Goal: Information Seeking & Learning: Learn about a topic

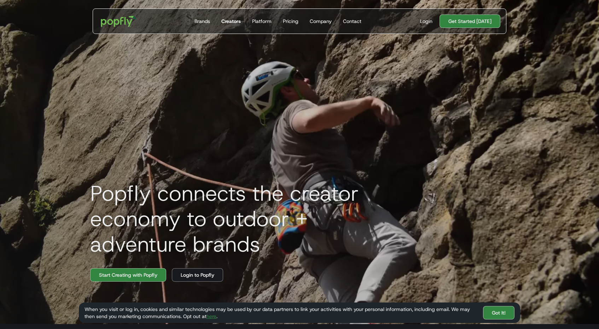
click at [234, 23] on div "Creators" at bounding box center [230, 21] width 19 height 7
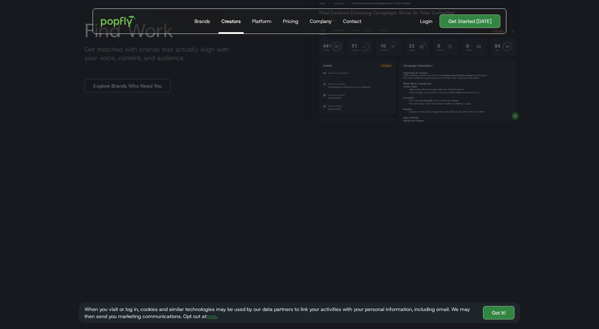
scroll to position [779, 0]
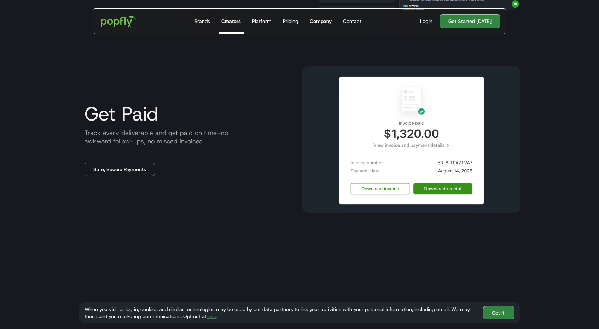
click at [320, 19] on div "Company" at bounding box center [321, 21] width 22 height 7
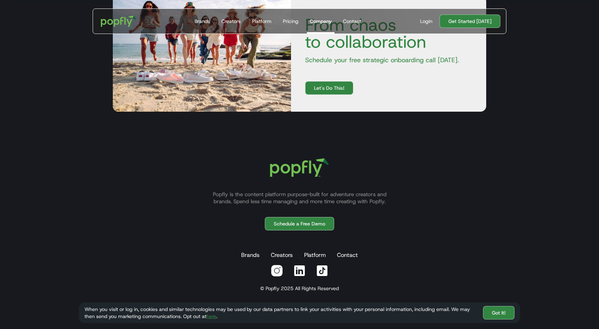
scroll to position [903, 0]
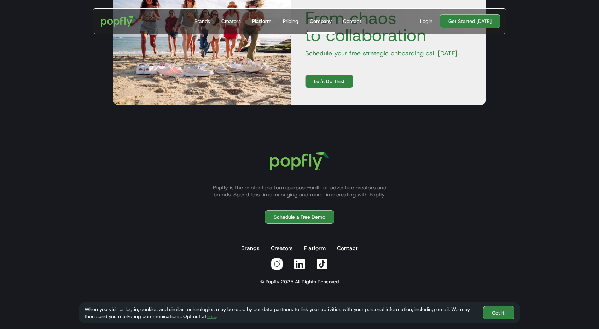
click at [258, 22] on div "Platform" at bounding box center [261, 21] width 19 height 7
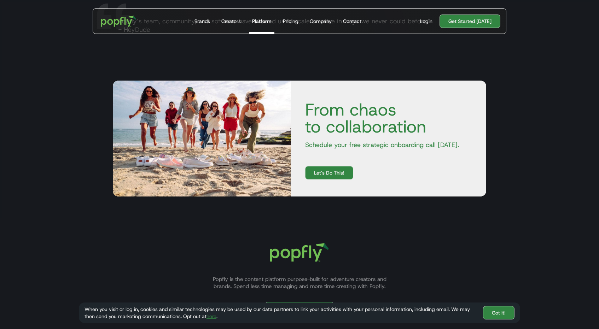
scroll to position [1355, 0]
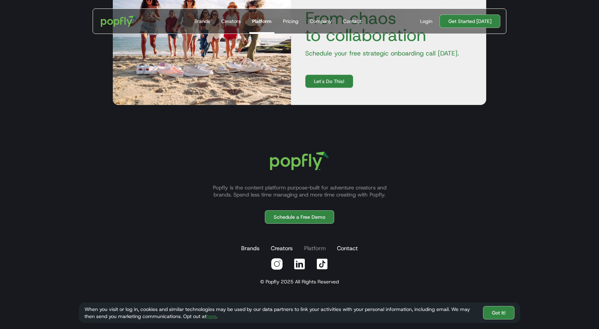
click at [316, 249] on link "Platform" at bounding box center [314, 248] width 24 height 14
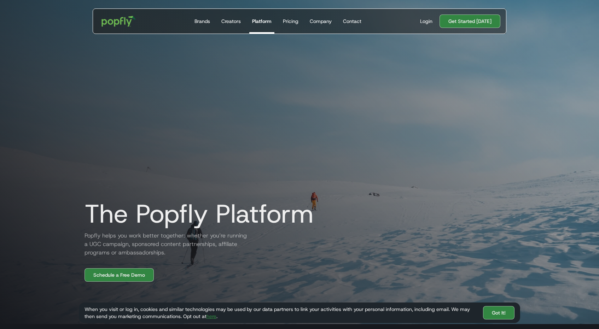
click at [111, 20] on img "home" at bounding box center [119, 21] width 44 height 20
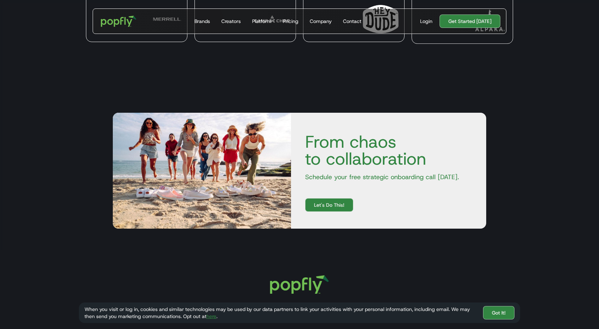
scroll to position [2450, 0]
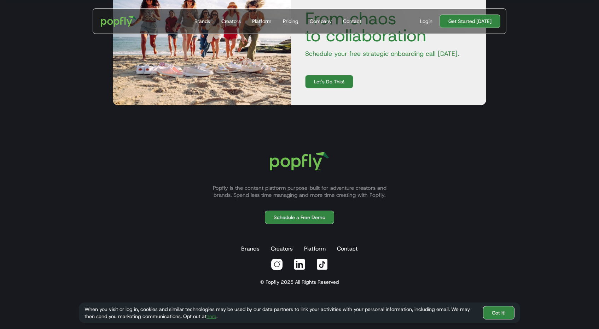
click at [506, 311] on link "Got It!" at bounding box center [498, 312] width 31 height 13
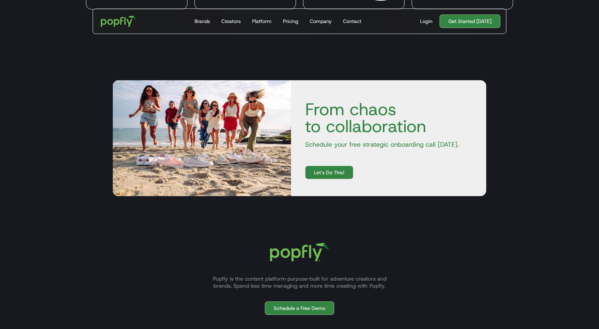
scroll to position [2424, 0]
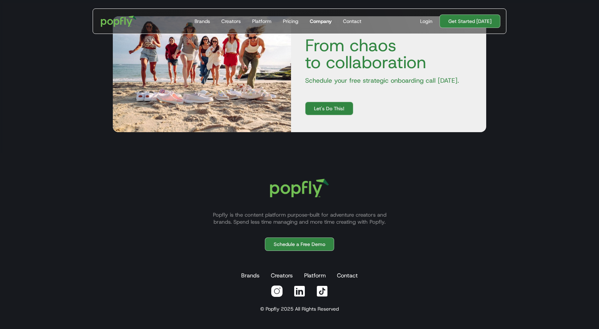
click at [319, 22] on div "Company" at bounding box center [321, 21] width 22 height 7
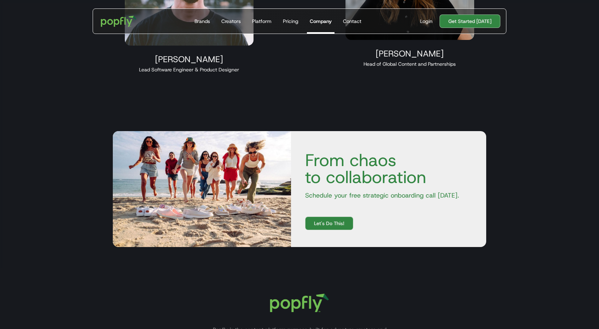
scroll to position [876, 0]
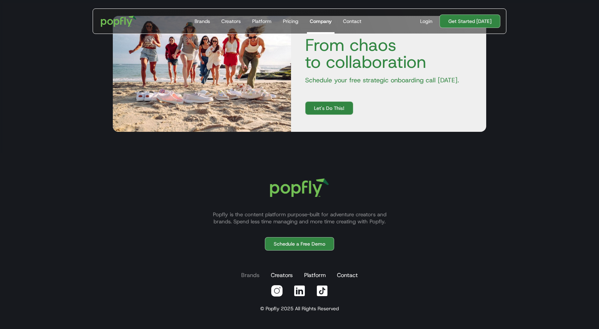
click at [255, 277] on link "Brands" at bounding box center [250, 275] width 21 height 14
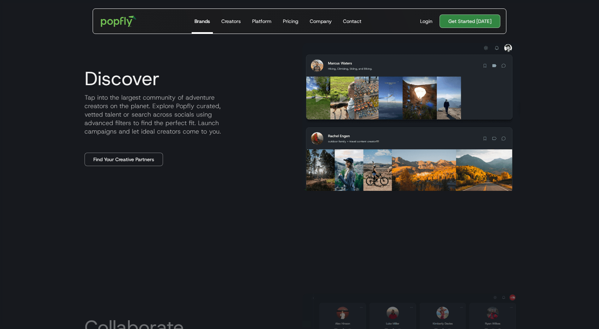
scroll to position [392, 0]
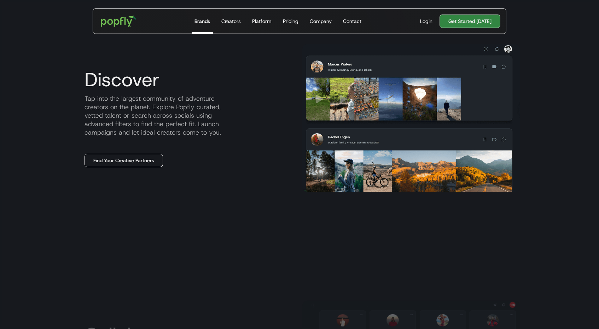
click at [126, 160] on link "Find Your Creative Partners" at bounding box center [123, 160] width 78 height 13
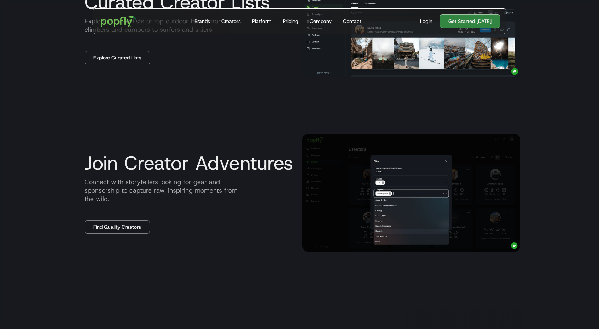
scroll to position [807, 0]
click at [116, 233] on link "Find Quality Creators" at bounding box center [116, 226] width 65 height 13
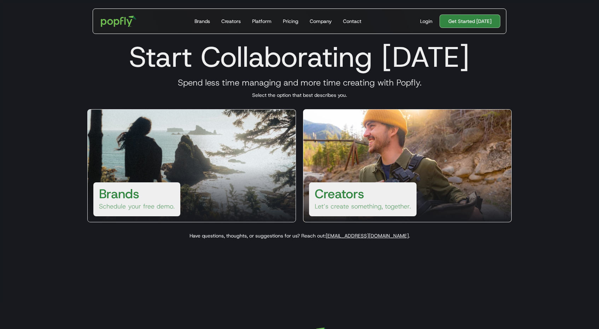
scroll to position [30, 0]
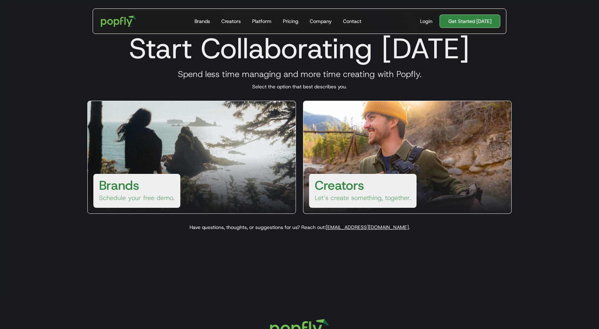
click at [369, 191] on div "Creators Let’s create something, together." at bounding box center [362, 191] width 107 height 34
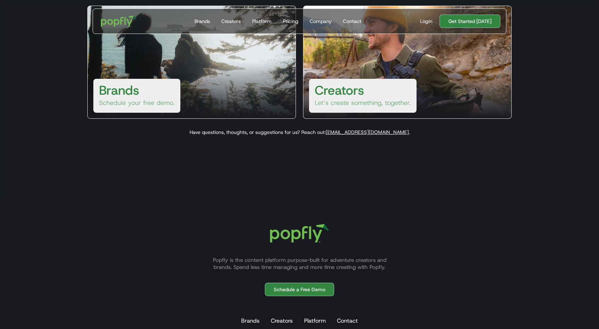
scroll to position [171, 0]
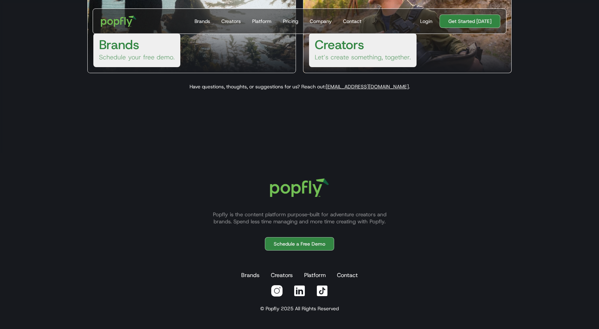
click at [305, 187] on img at bounding box center [299, 187] width 76 height 35
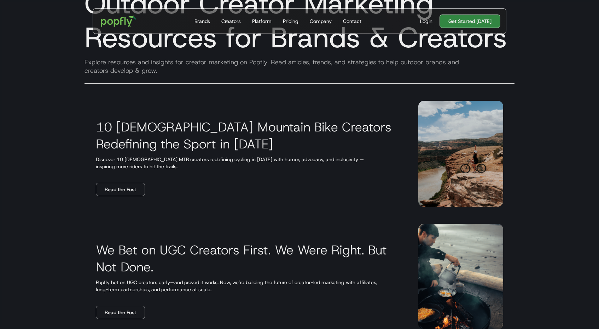
scroll to position [58, 0]
click at [128, 188] on link "Read the Post" at bounding box center [120, 188] width 49 height 13
